Goal: Find specific page/section: Find specific page/section

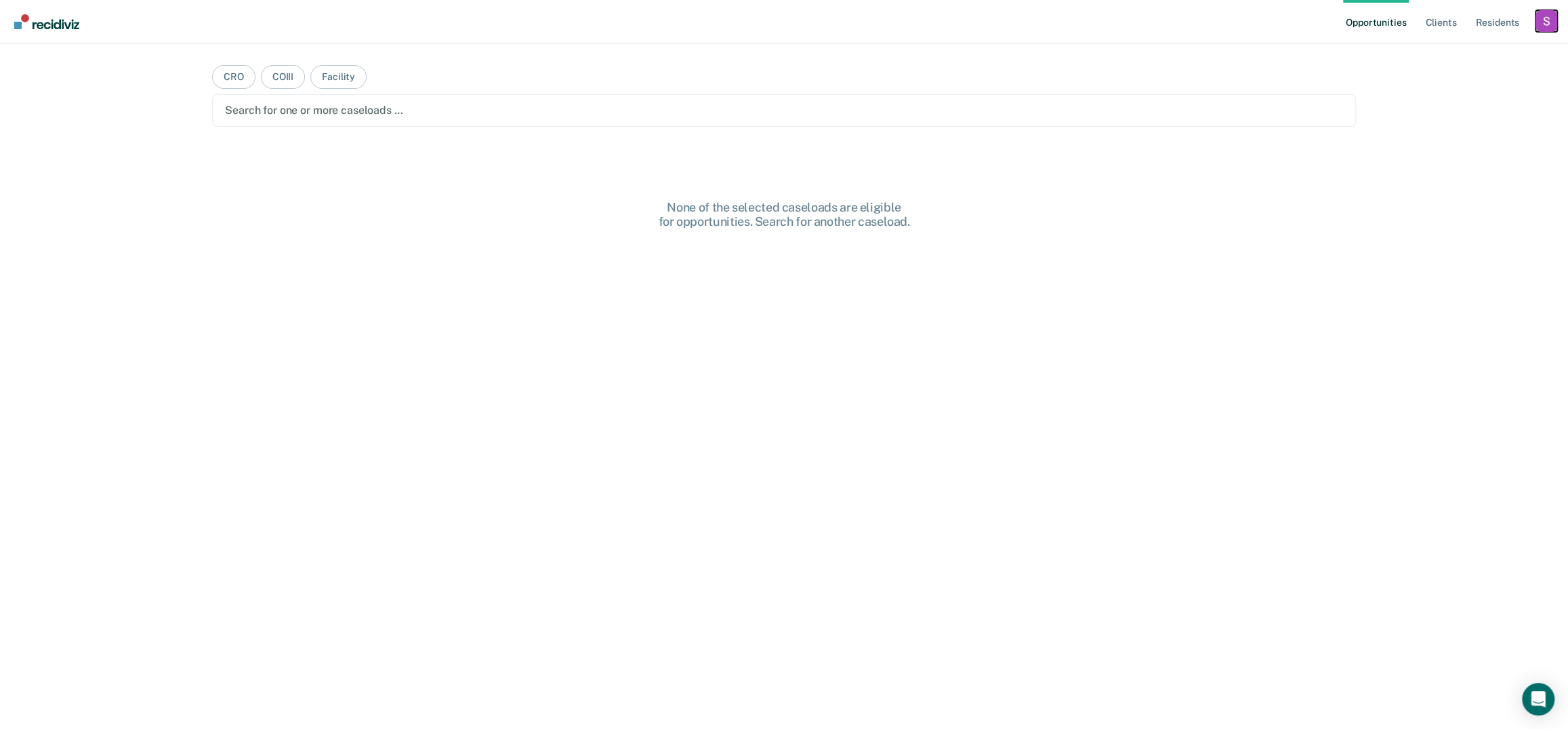
click at [1548, 24] on div "Profile dropdown button" at bounding box center [1547, 20] width 21 height 21
click at [1463, 51] on link "Profile" at bounding box center [1491, 55] width 109 height 12
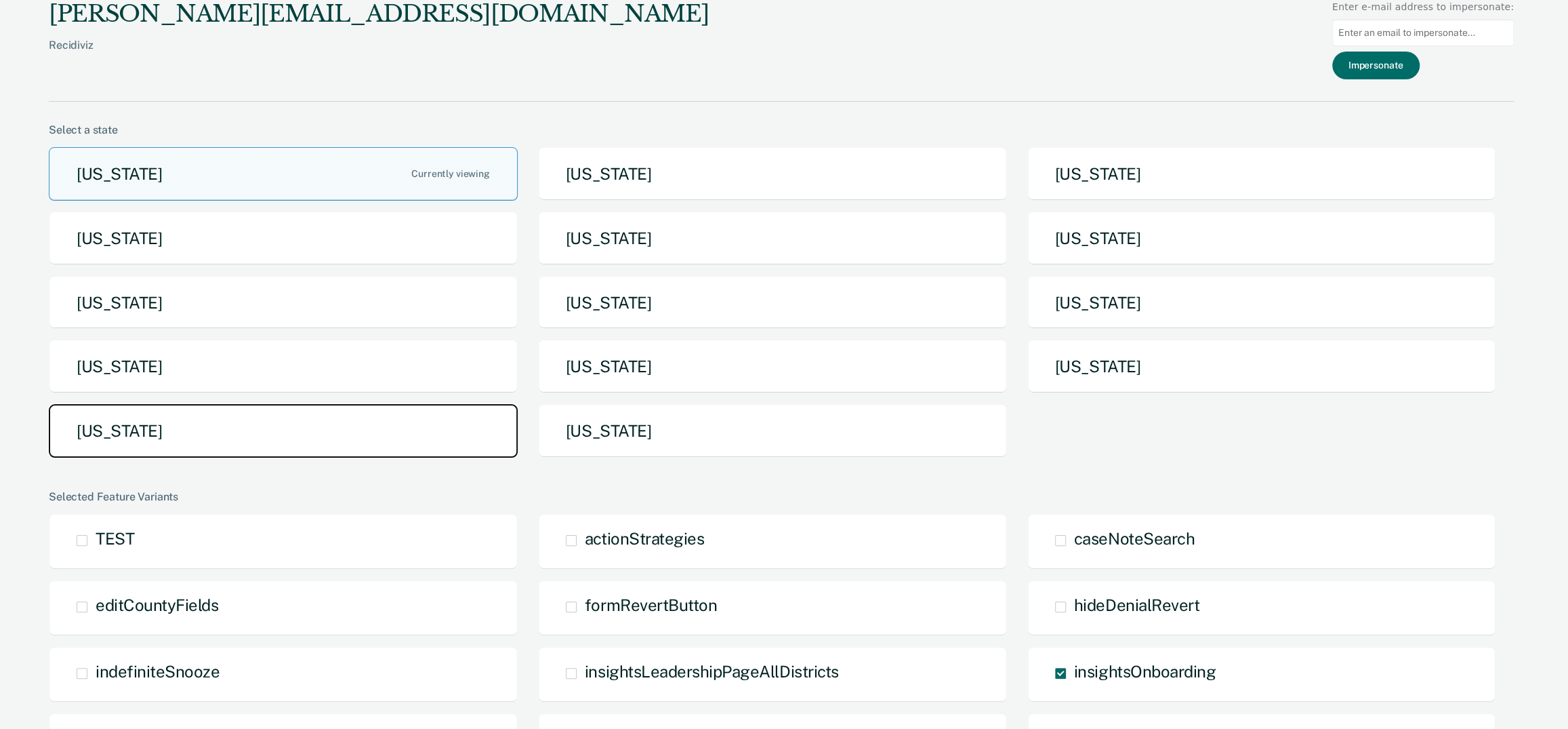
click at [172, 426] on button "[US_STATE]" at bounding box center [283, 430] width 469 height 53
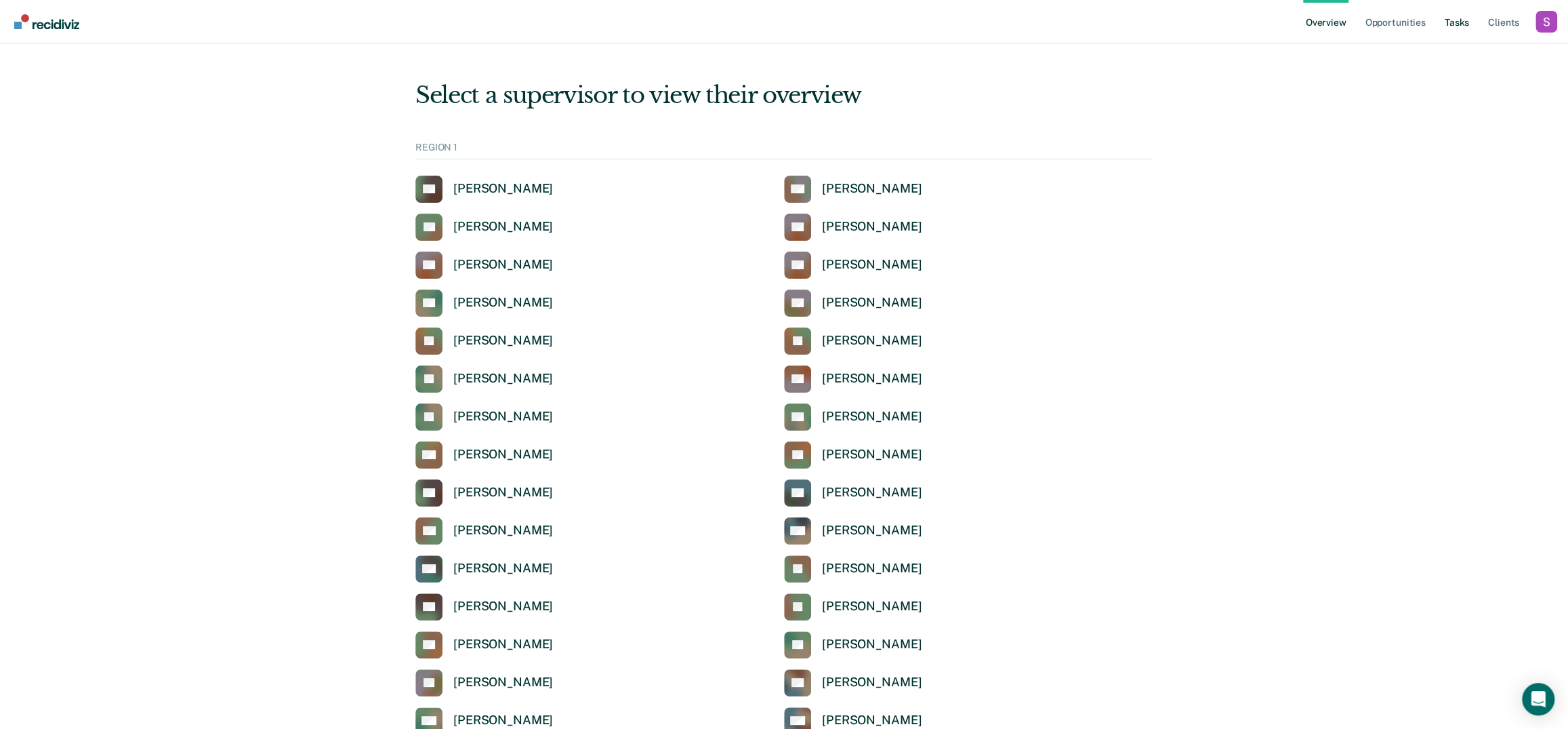
click at [1462, 21] on link "Tasks" at bounding box center [1457, 21] width 29 height 44
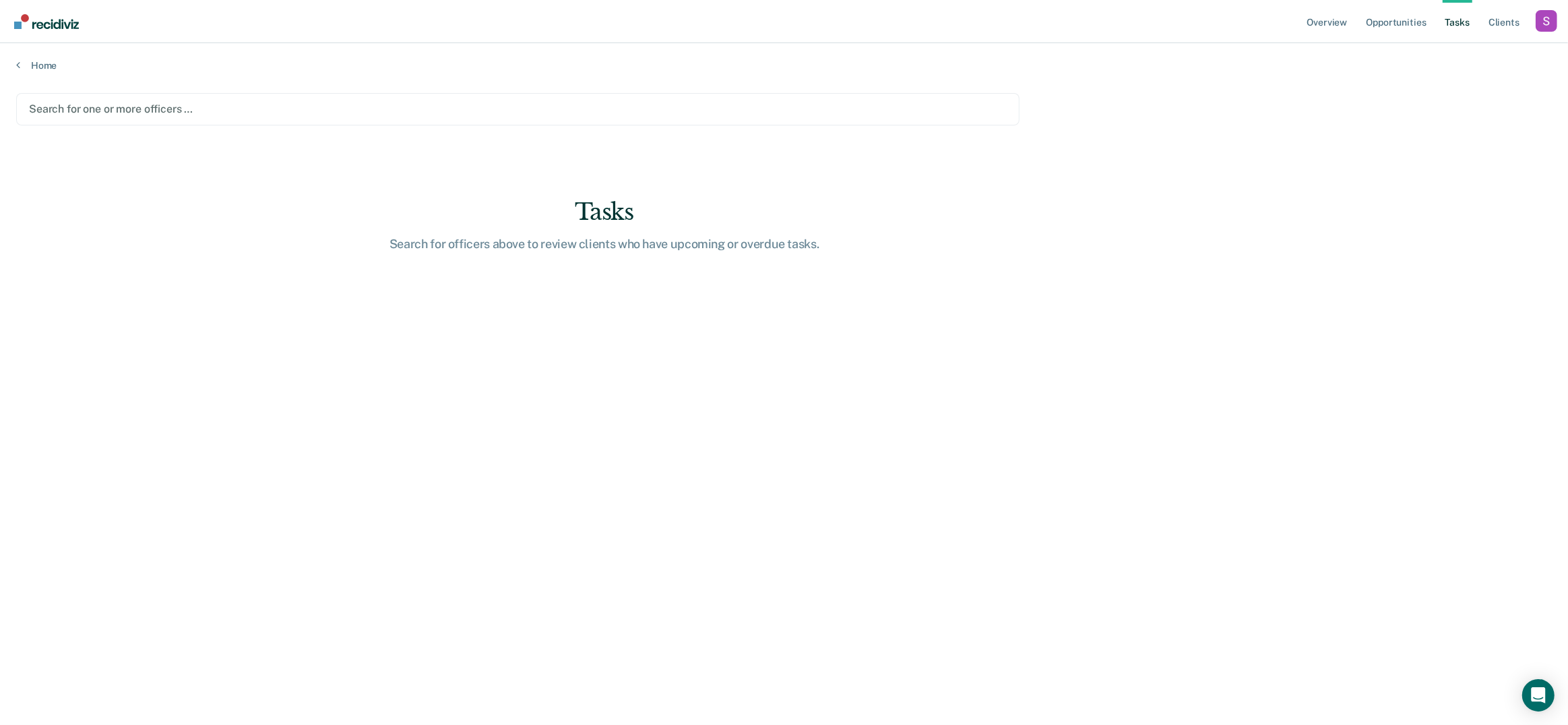
click at [125, 107] on div at bounding box center [518, 108] width 978 height 15
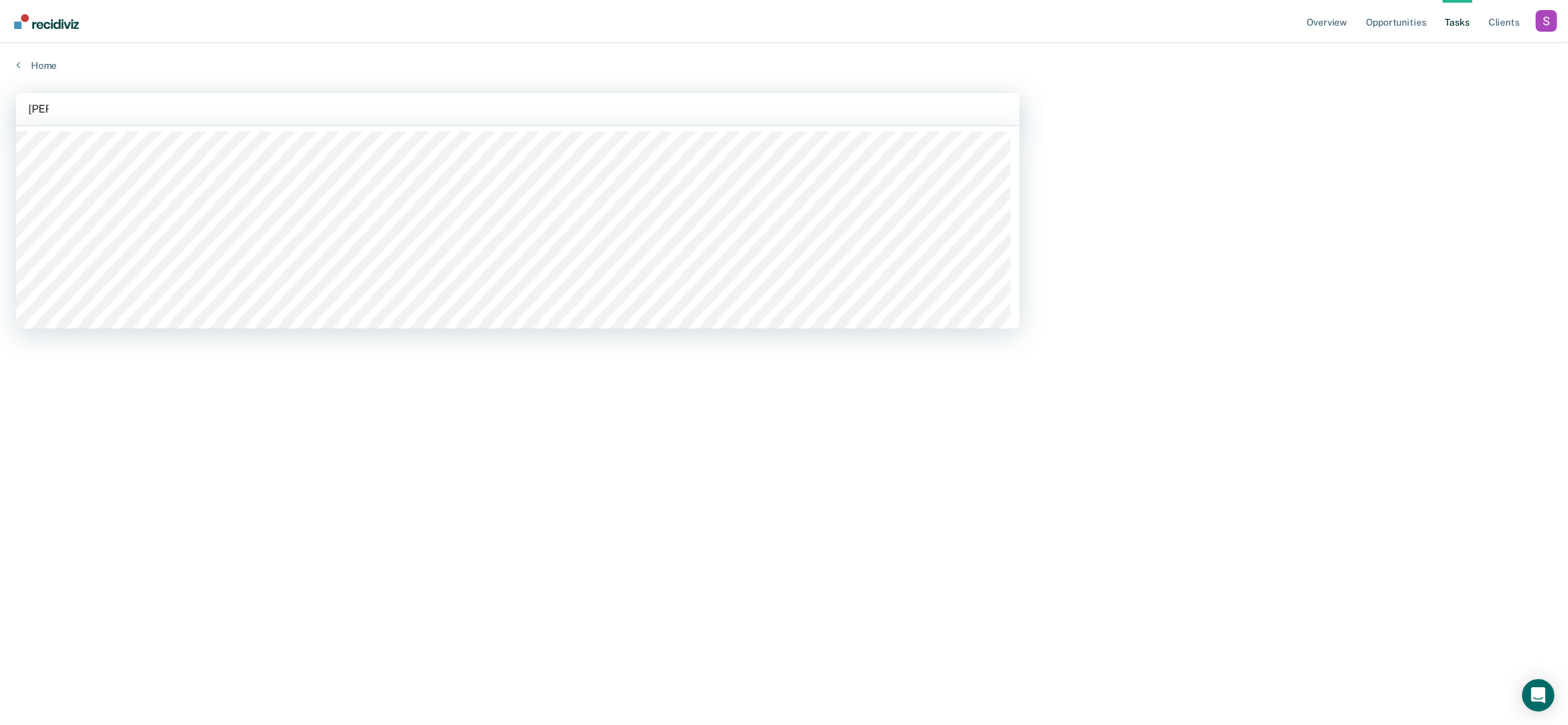
type input "annm"
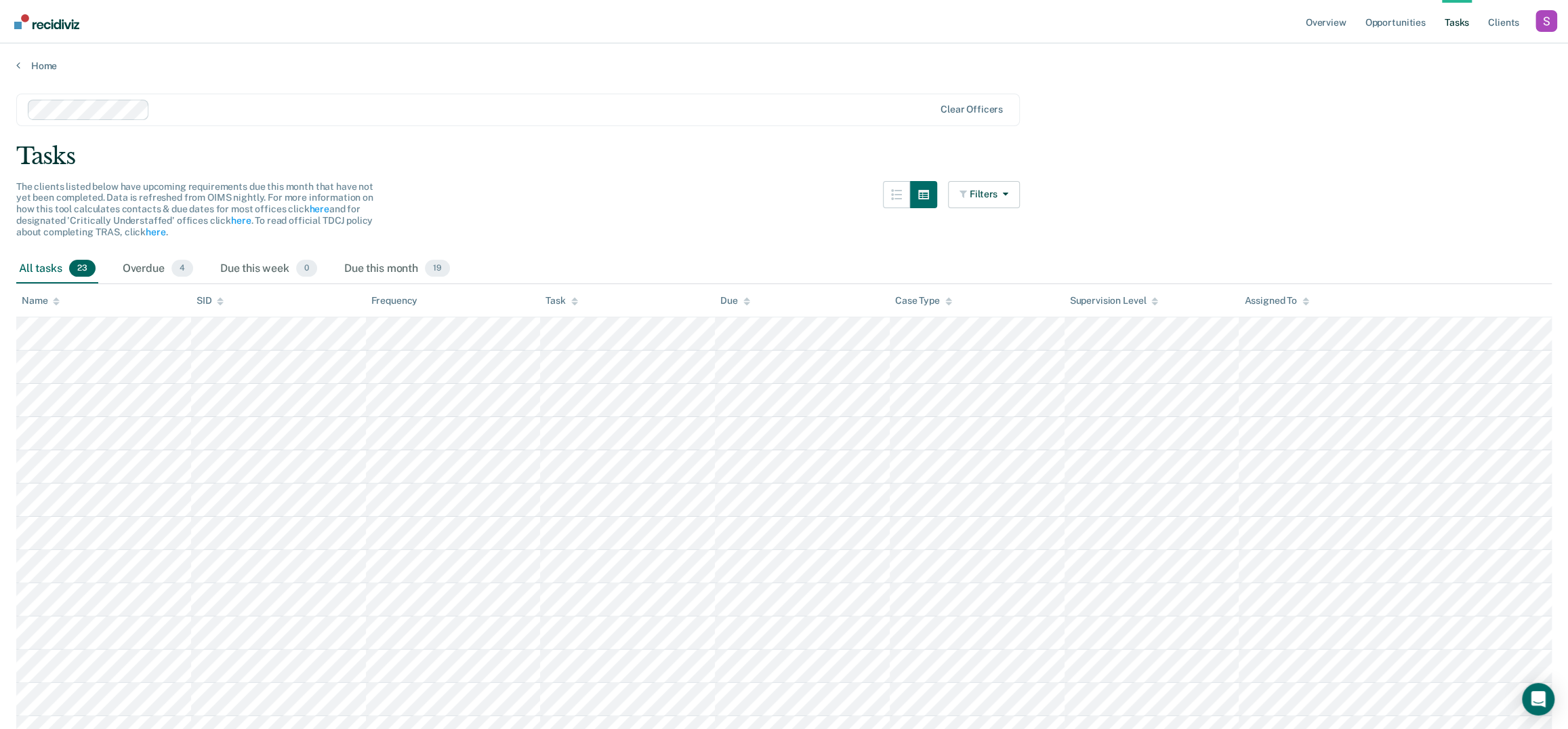
click at [1362, 152] on div "Tasks" at bounding box center [784, 156] width 1536 height 28
click at [1506, 15] on link "Client s" at bounding box center [1503, 21] width 37 height 44
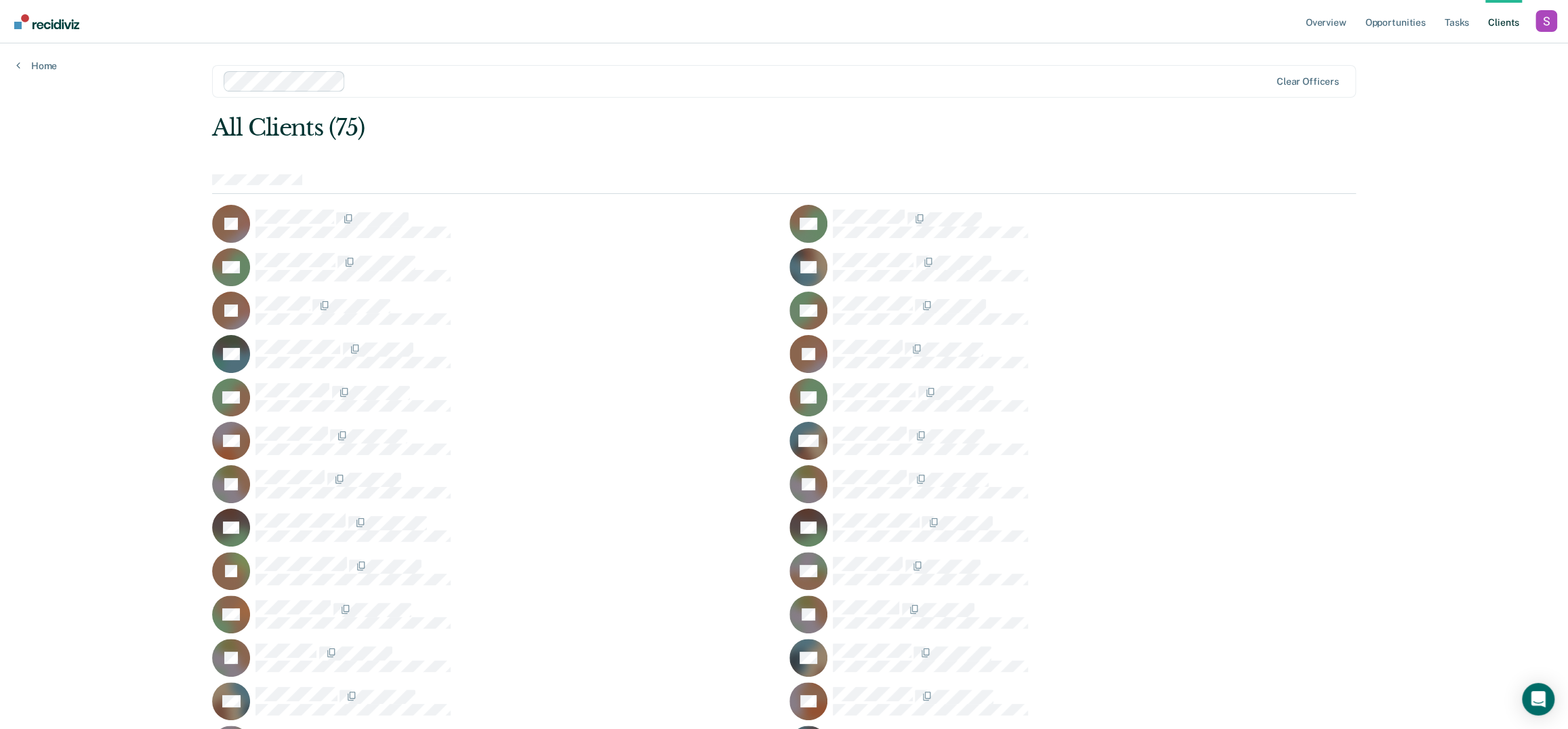
scroll to position [1171, 0]
